Goal: Task Accomplishment & Management: Manage account settings

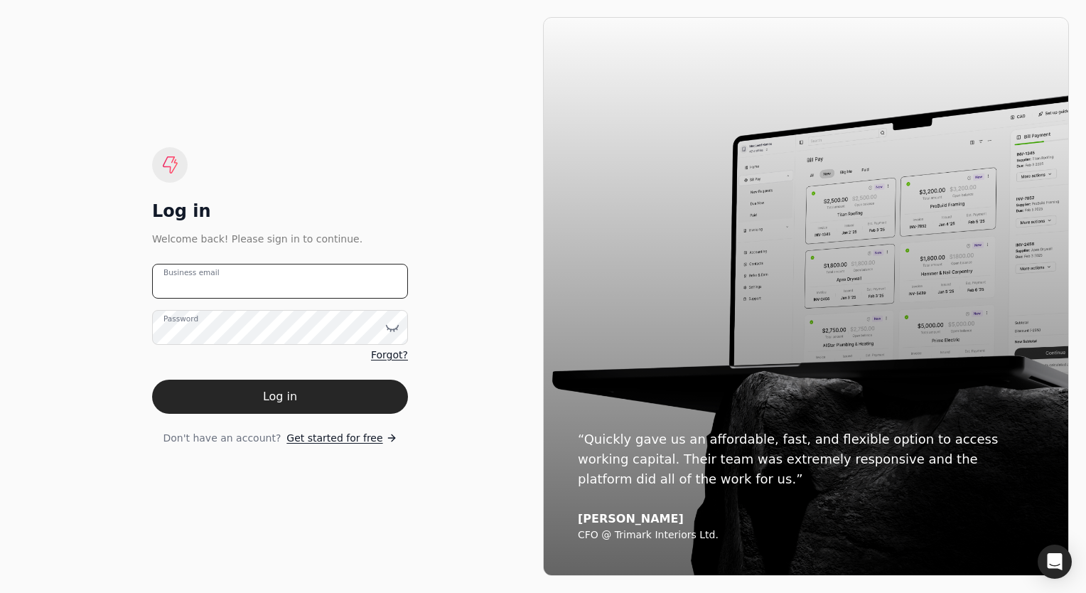
click at [281, 288] on email "Business email" at bounding box center [280, 281] width 256 height 35
type email "[PERSON_NAME][EMAIL_ADDRESS][DOMAIN_NAME]"
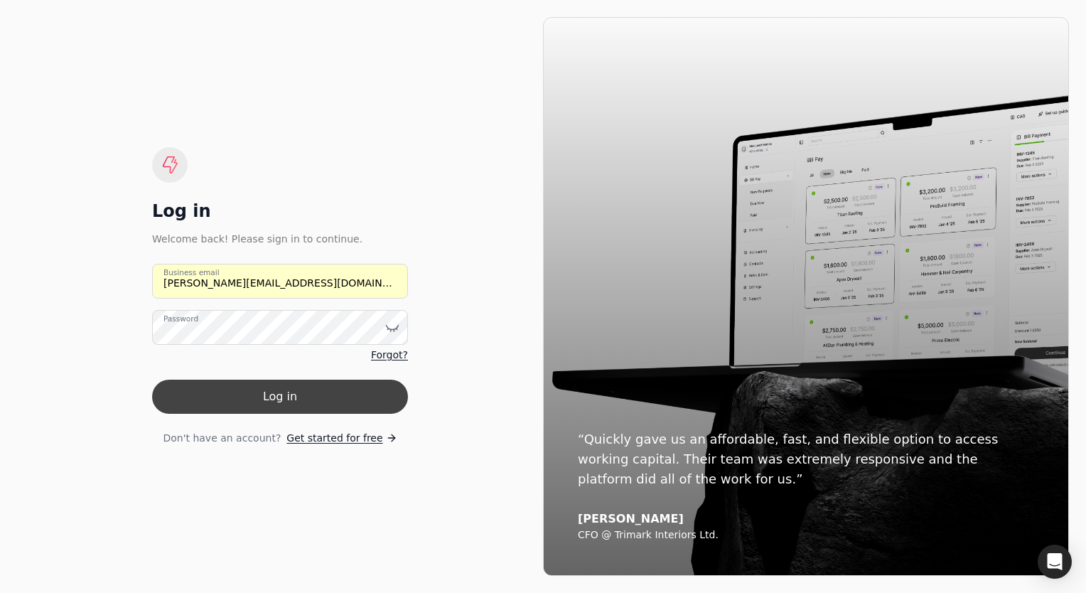
click at [282, 391] on button "Log in" at bounding box center [280, 396] width 256 height 34
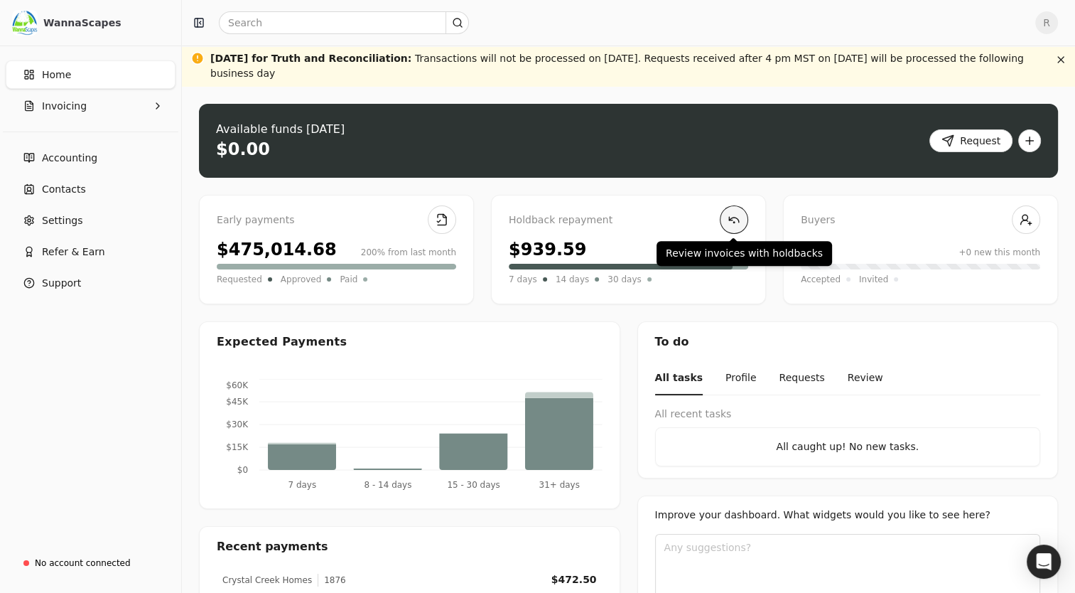
click at [732, 217] on link at bounding box center [734, 219] width 28 height 28
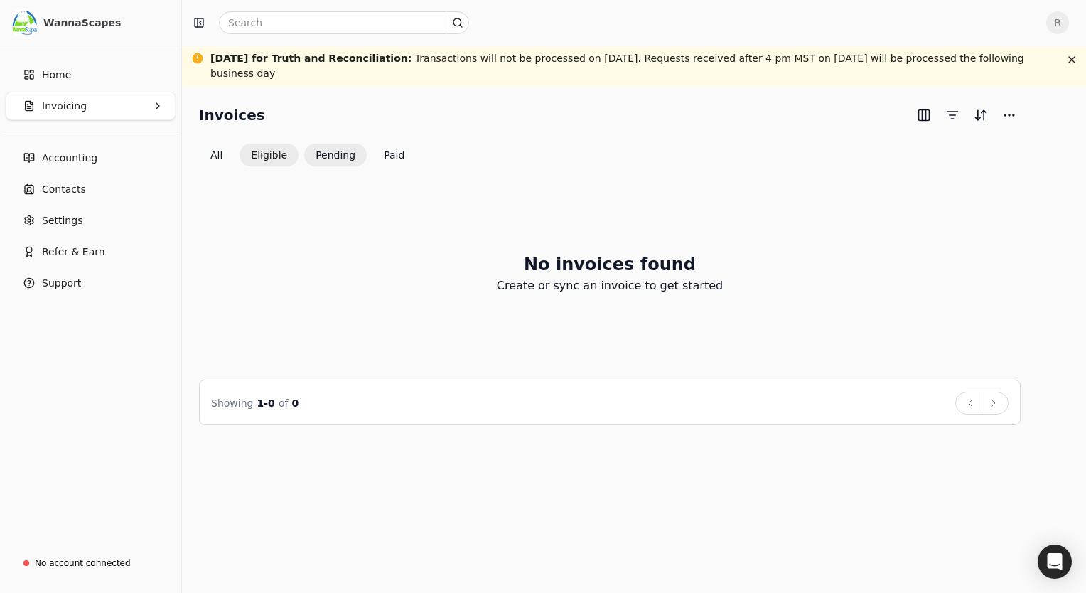
click at [279, 158] on button "Eligible" at bounding box center [268, 155] width 59 height 23
click at [214, 151] on button "All" at bounding box center [216, 155] width 35 height 23
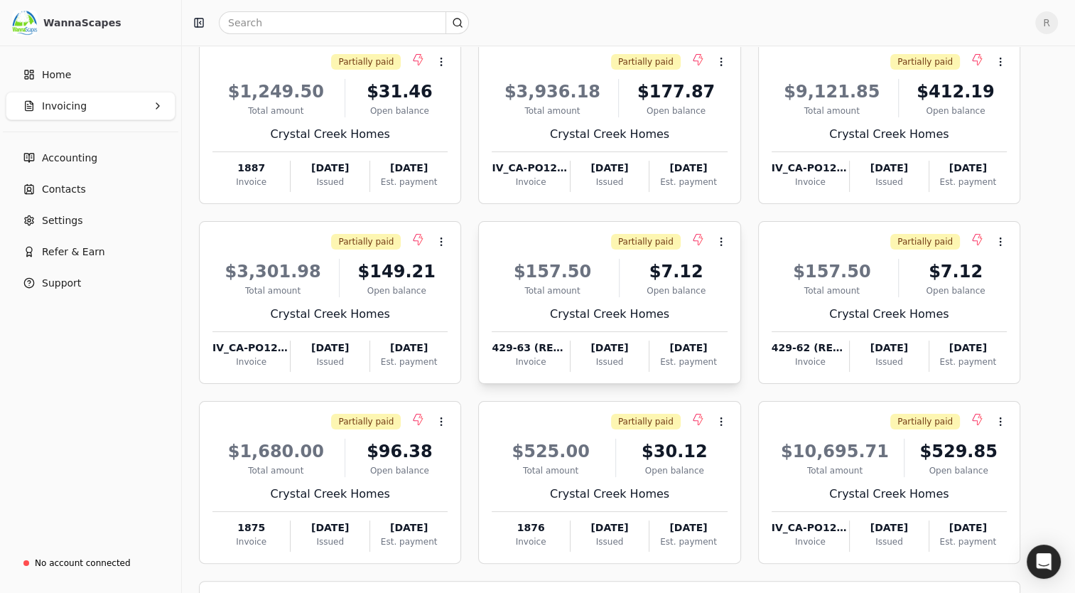
scroll to position [190, 0]
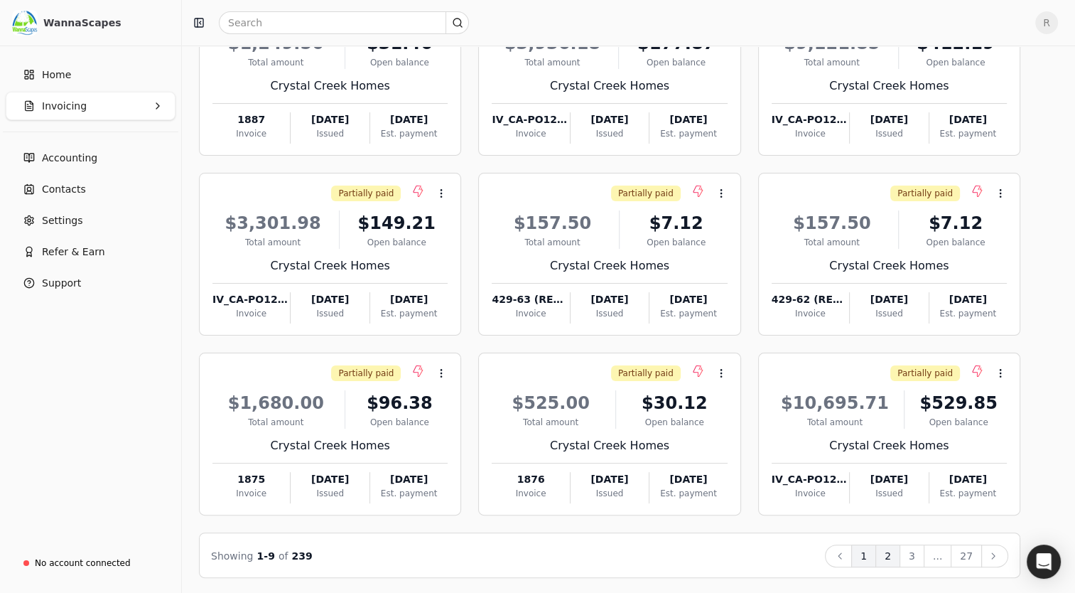
click at [898, 556] on button "2" at bounding box center [887, 555] width 25 height 23
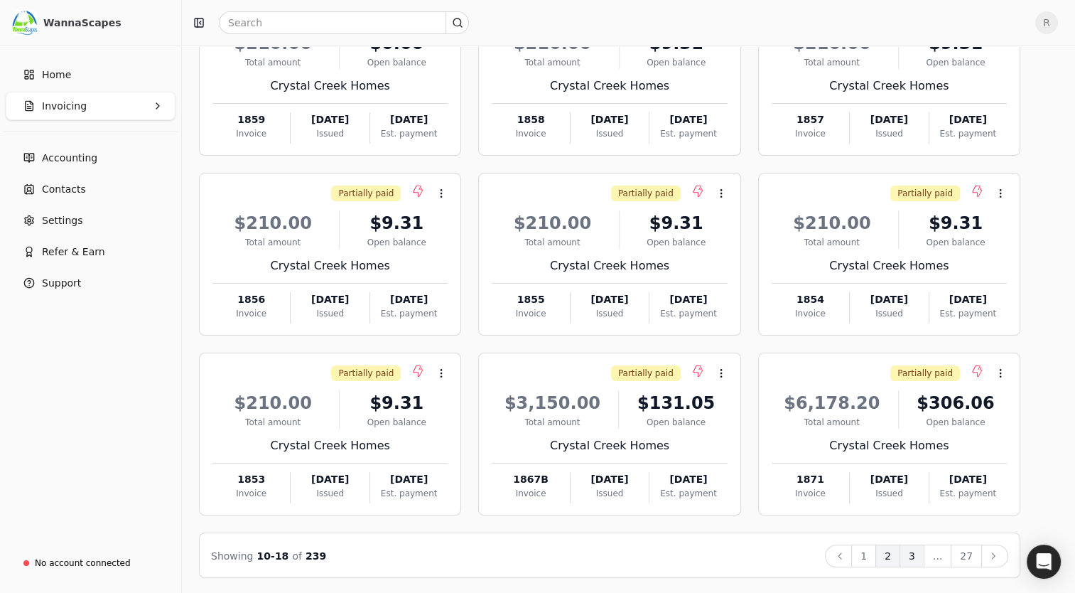
click at [919, 557] on button "3" at bounding box center [911, 555] width 25 height 23
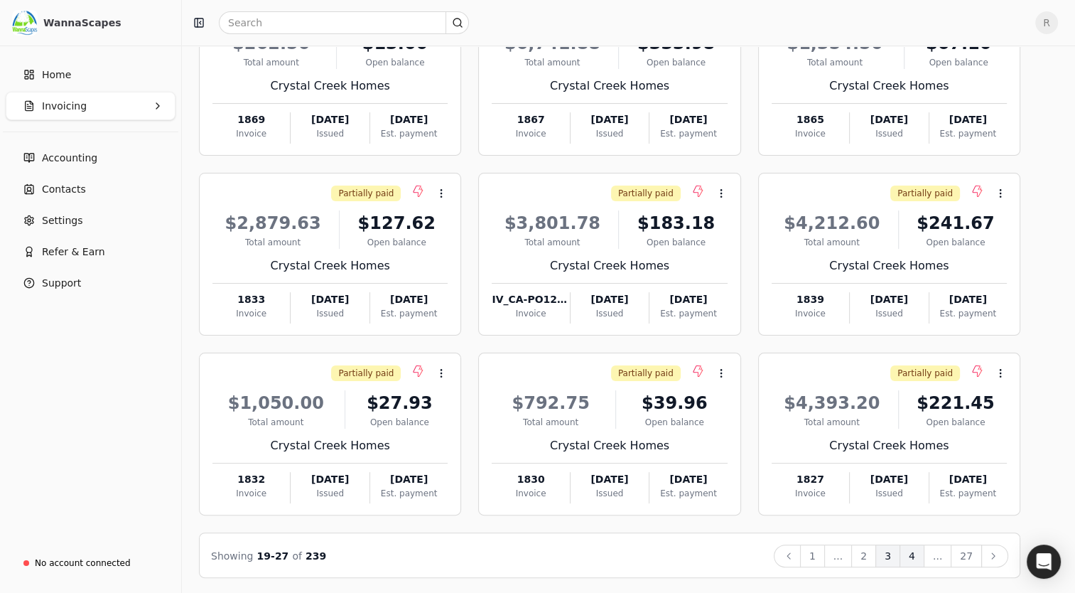
click at [922, 553] on button "4" at bounding box center [911, 555] width 25 height 23
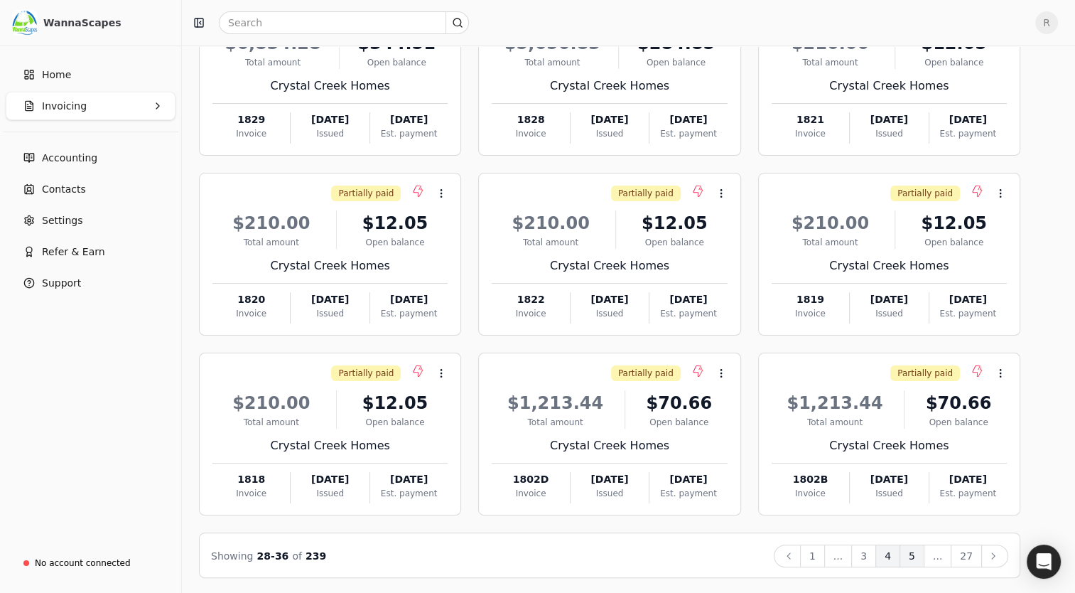
click at [920, 553] on button "5" at bounding box center [911, 555] width 25 height 23
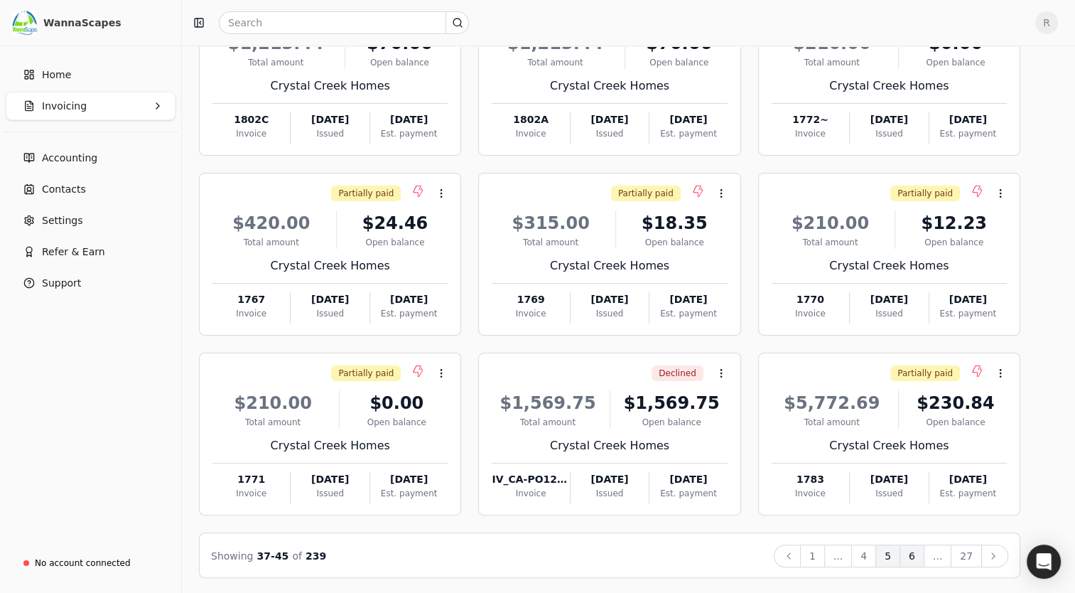
click at [924, 557] on button "6" at bounding box center [911, 555] width 25 height 23
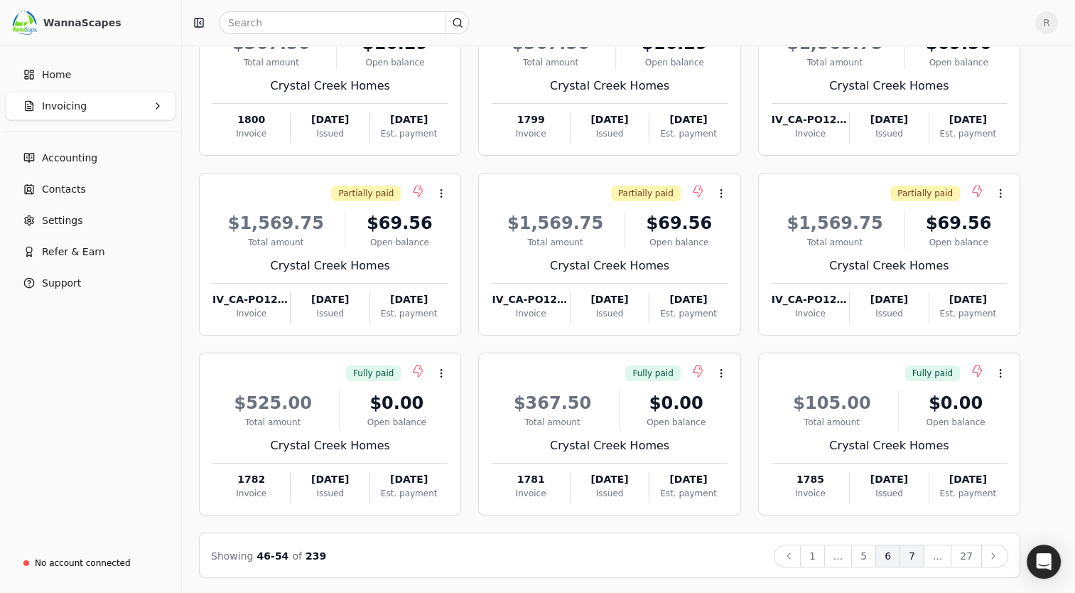
click at [921, 553] on button "7" at bounding box center [911, 555] width 25 height 23
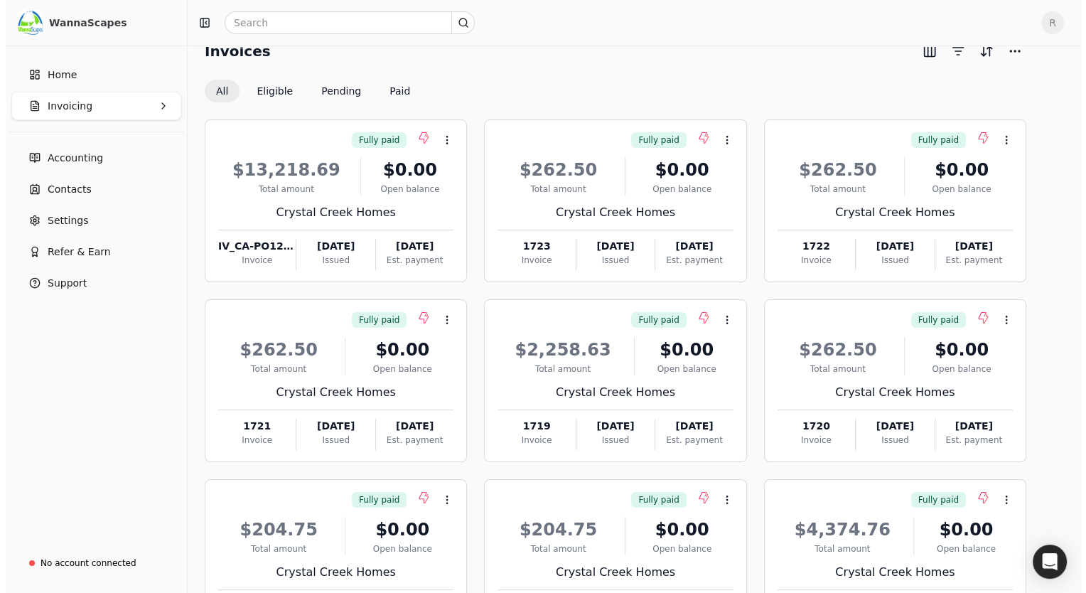
scroll to position [0, 0]
